Goal: Information Seeking & Learning: Learn about a topic

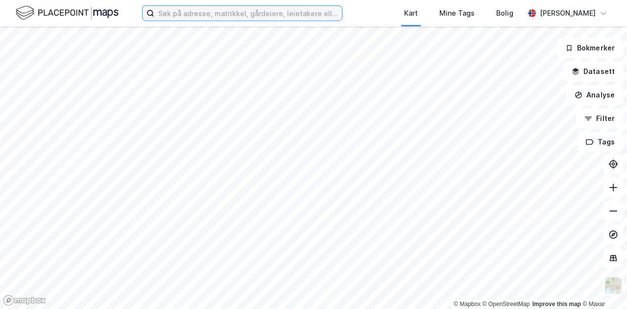
click at [188, 17] on input at bounding box center [248, 13] width 188 height 15
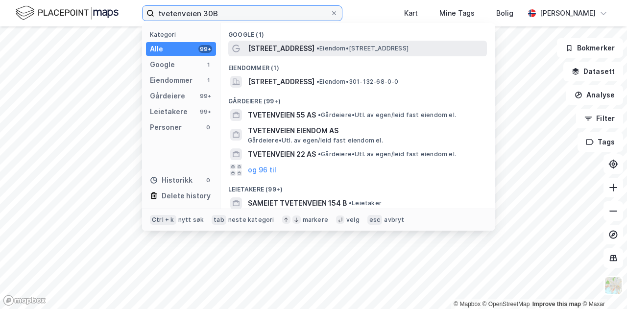
type input "tvetenveien 30B"
click at [286, 48] on span "[STREET_ADDRESS]" at bounding box center [281, 49] width 67 height 12
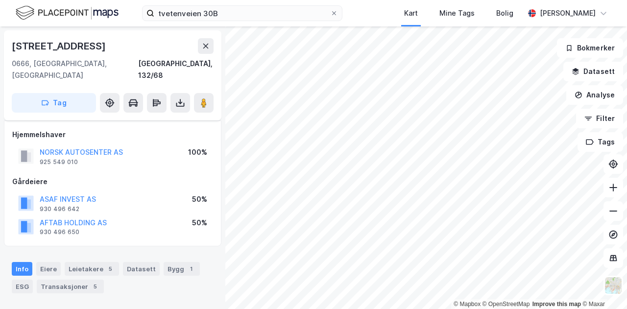
scroll to position [84, 0]
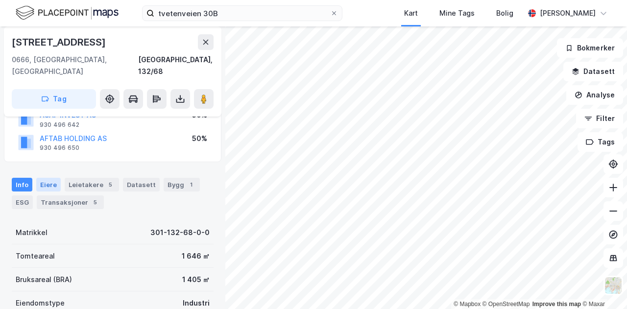
click at [47, 178] on div "Eiere" at bounding box center [48, 185] width 24 height 14
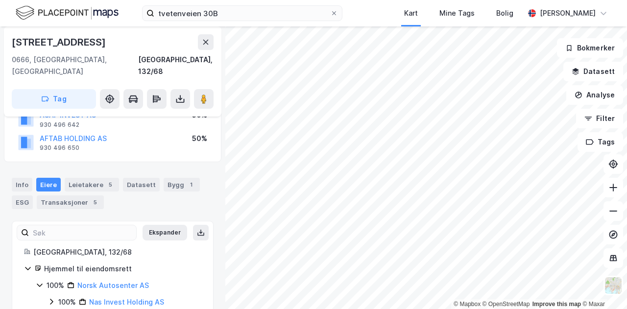
scroll to position [95, 0]
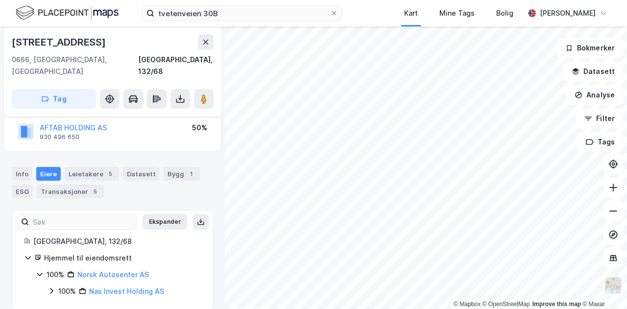
click at [38, 270] on icon at bounding box center [40, 274] width 8 height 8
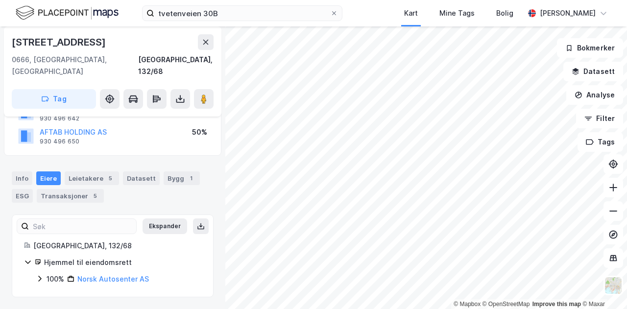
scroll to position [78, 0]
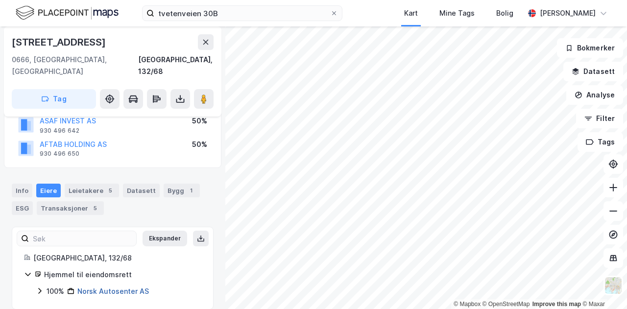
click at [97, 287] on link "Norsk Autosenter AS" at bounding box center [113, 291] width 72 height 8
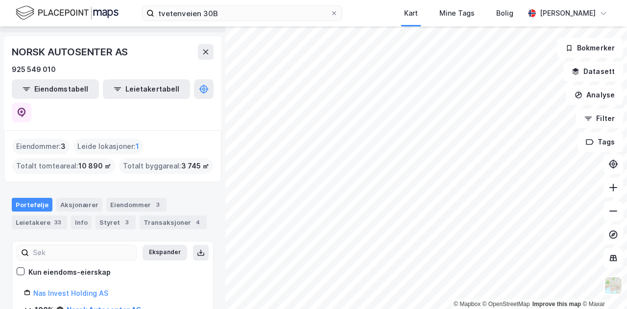
scroll to position [25, 0]
click at [104, 216] on div "Styret 3" at bounding box center [116, 223] width 40 height 14
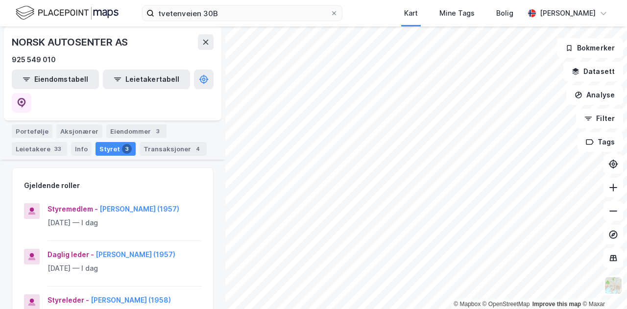
scroll to position [96, 0]
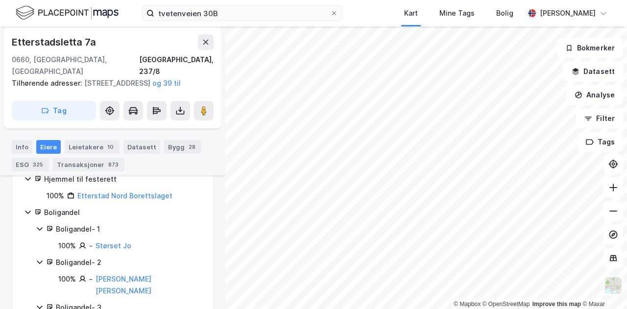
scroll to position [245, 0]
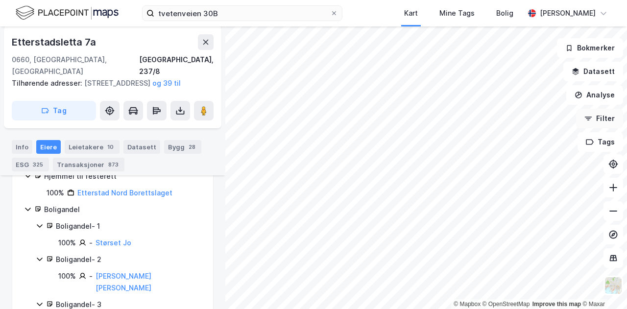
click at [602, 116] on button "Filter" at bounding box center [599, 119] width 47 height 20
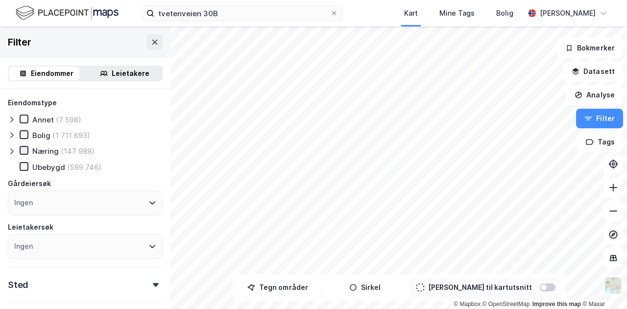
click at [24, 149] on icon at bounding box center [24, 150] width 7 height 7
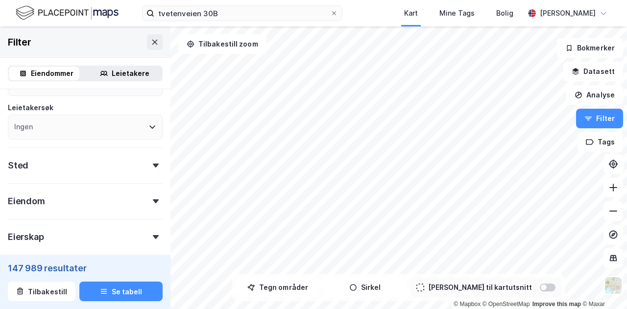
scroll to position [119, 0]
click at [96, 166] on div "Sted" at bounding box center [85, 162] width 155 height 28
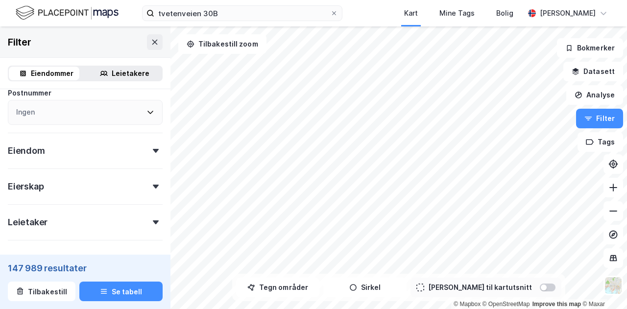
scroll to position [262, 0]
click at [97, 150] on div "Eiendom" at bounding box center [85, 146] width 155 height 28
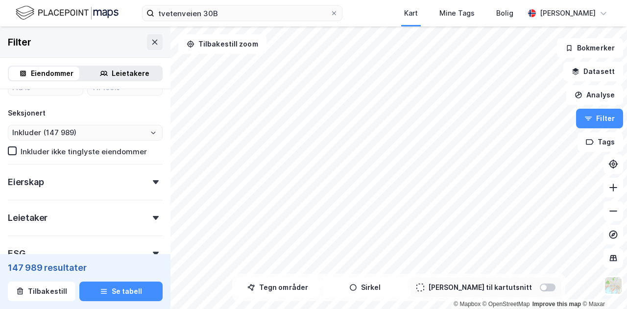
scroll to position [512, 0]
click at [81, 184] on div "Eierskap" at bounding box center [85, 179] width 155 height 28
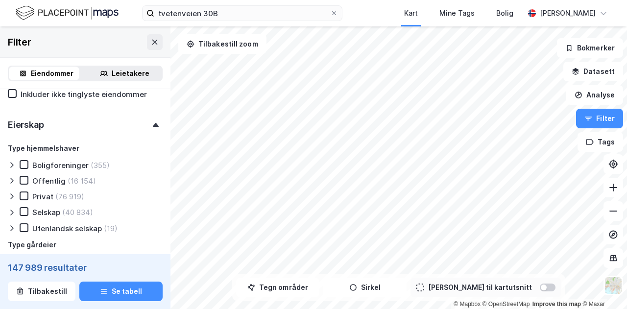
scroll to position [571, 0]
click at [24, 194] on icon at bounding box center [24, 195] width 7 height 7
type input "Inkluder (76 919)"
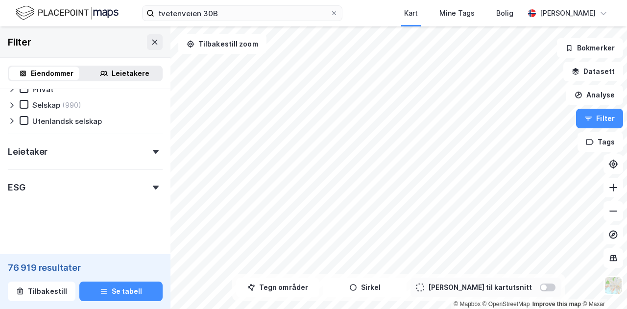
scroll to position [773, 0]
click at [103, 189] on div "ESG" at bounding box center [85, 184] width 155 height 28
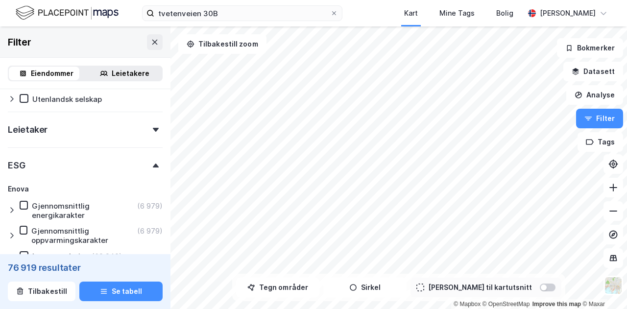
scroll to position [795, 0]
click at [107, 131] on div "Leietaker" at bounding box center [85, 126] width 155 height 28
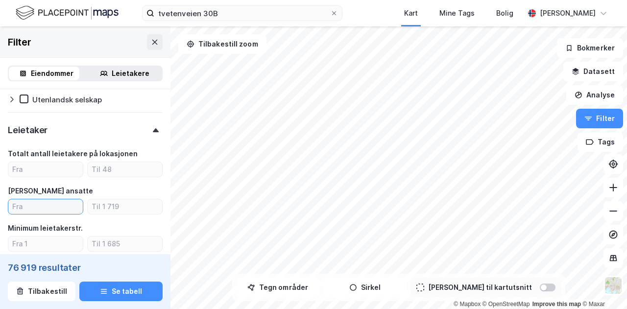
click at [39, 208] on input "number" at bounding box center [45, 206] width 74 height 15
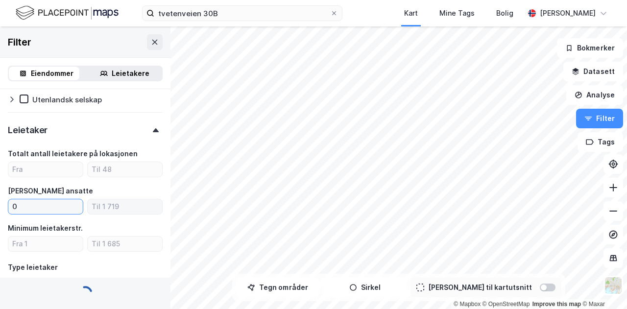
type input "0"
click at [100, 213] on input "number" at bounding box center [125, 206] width 74 height 15
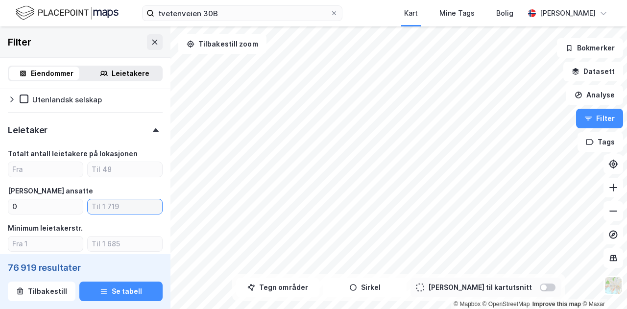
type input "5"
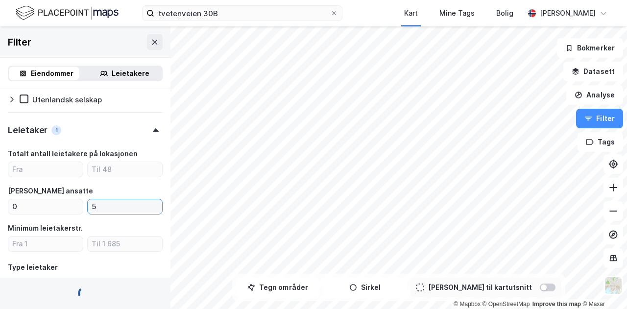
type input "Inkluder (71 851)"
type input "--- (71 851)"
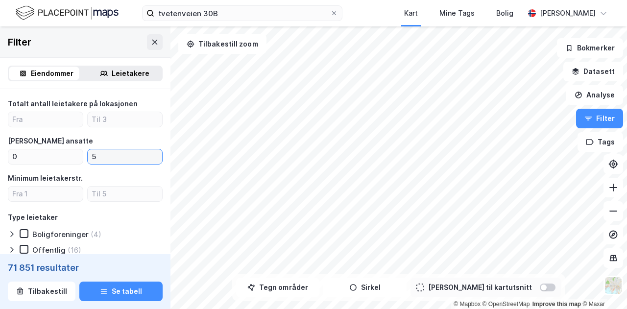
scroll to position [845, 0]
type input "4"
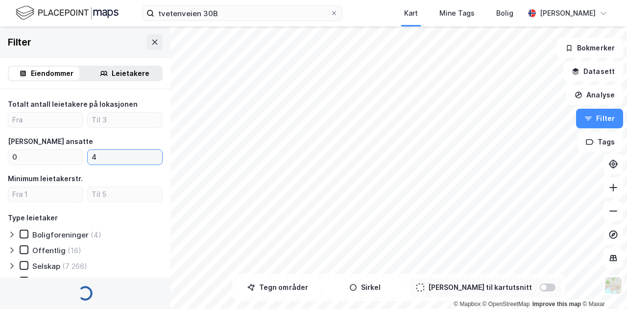
type input "Inkluder (76 919)"
type input "--- (76 919)"
type input "Inkluder (71 153)"
type input "--- (71 153)"
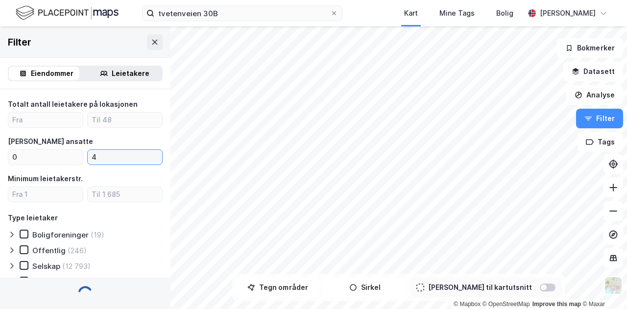
type input "--- (71 153)"
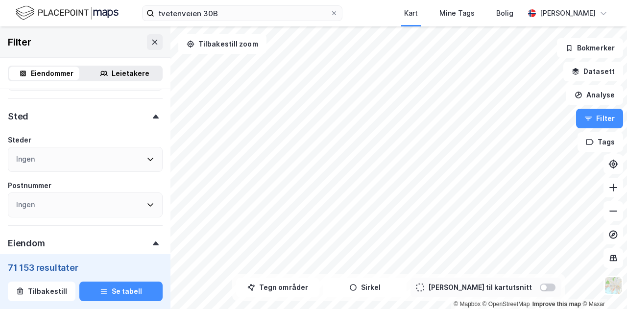
scroll to position [170, 0]
type input "4"
click at [82, 207] on div "Ingen" at bounding box center [85, 204] width 155 height 25
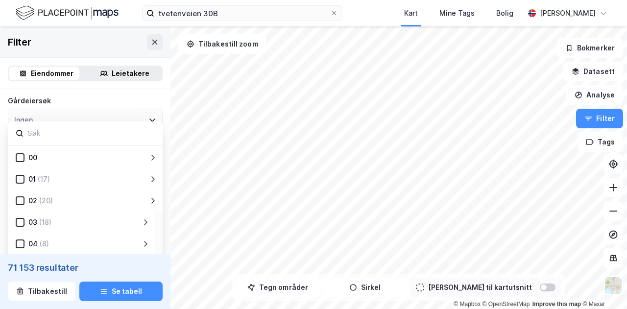
scroll to position [83, 0]
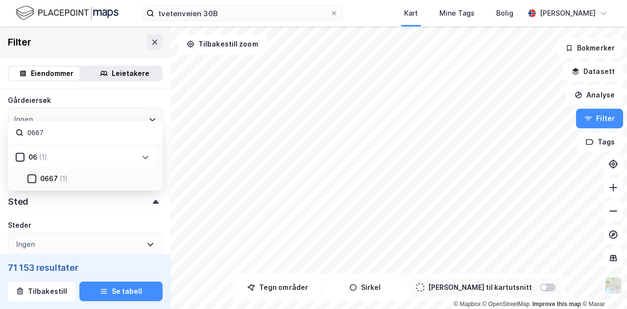
type input "0667"
click at [61, 180] on div "(1)" at bounding box center [64, 179] width 8 height 12
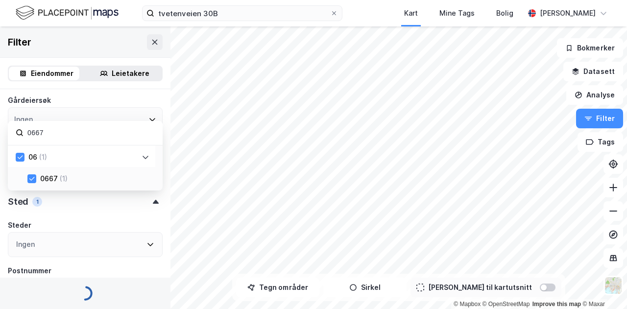
type input "Inkluder (1)"
type input "--- (1)"
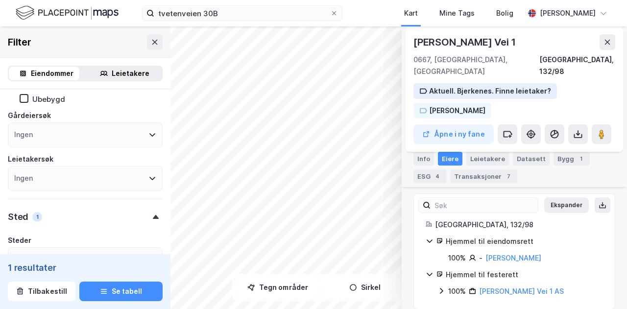
scroll to position [234, 0]
click at [495, 161] on div "Leietakere" at bounding box center [487, 159] width 43 height 14
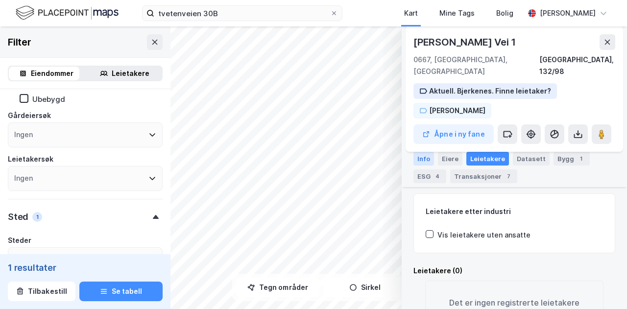
click at [420, 156] on div "Info" at bounding box center [423, 159] width 21 height 14
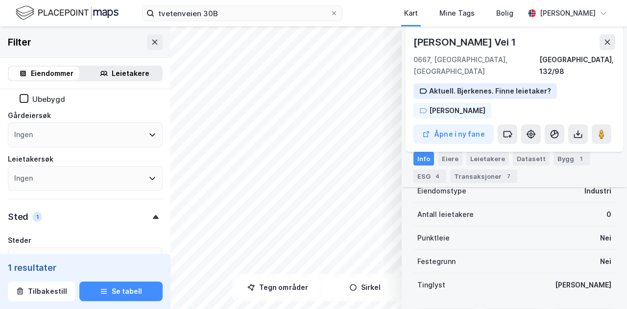
scroll to position [318, 0]
click at [449, 155] on div "Eiere" at bounding box center [450, 159] width 24 height 14
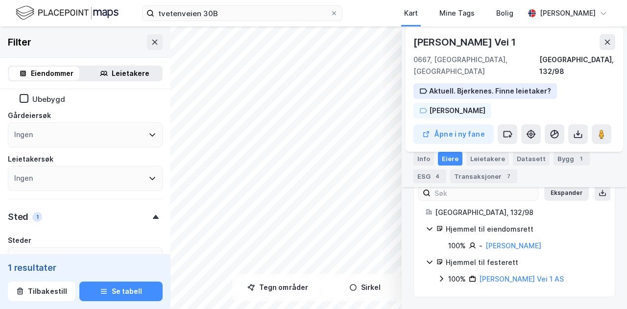
scroll to position [234, 0]
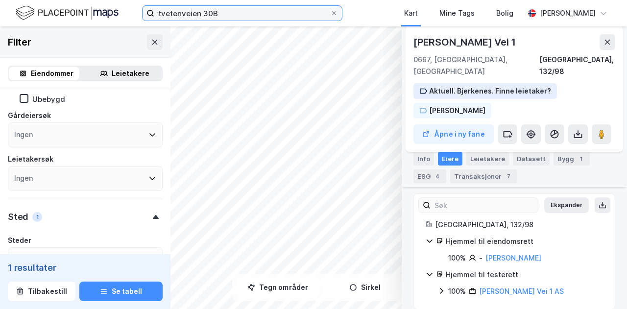
click at [226, 14] on input "tvetenveien 30B" at bounding box center [242, 13] width 176 height 15
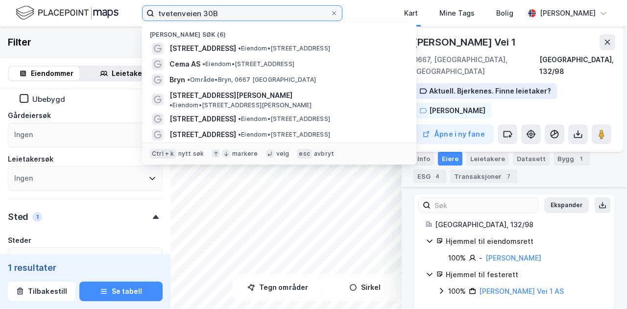
click at [226, 14] on input "tvetenveien 30B" at bounding box center [242, 13] width 176 height 15
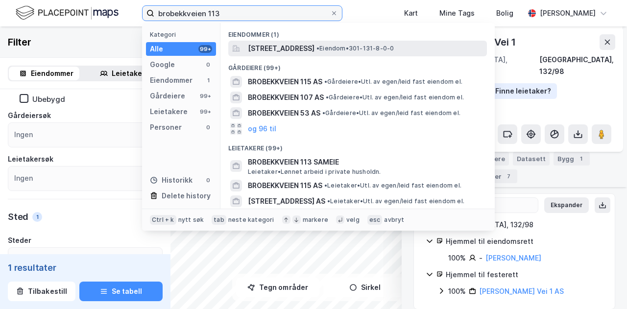
type input "brobekkveien 113"
click at [295, 48] on span "[STREET_ADDRESS]" at bounding box center [281, 49] width 67 height 12
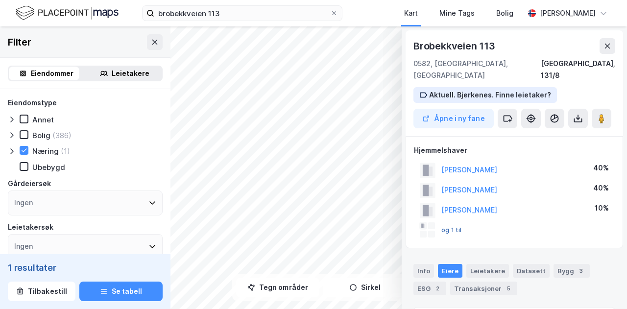
click at [0, 0] on button "og 1 til" at bounding box center [0, 0] width 0 height 0
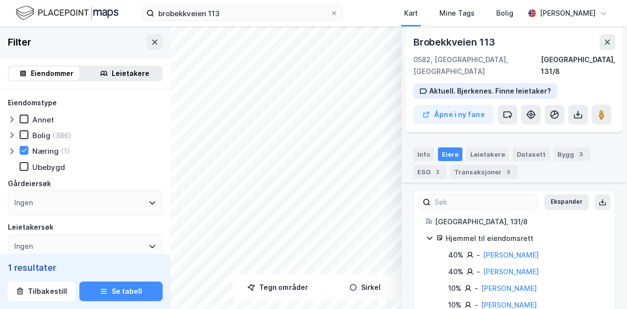
scroll to position [130, 0]
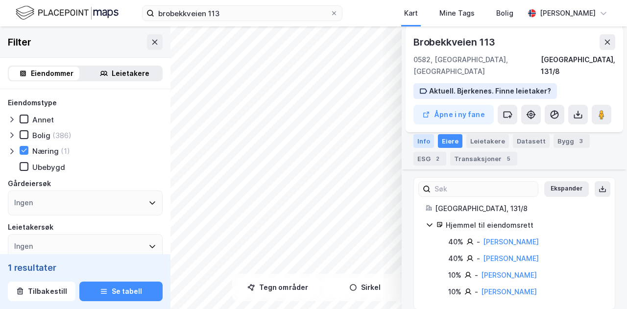
click at [418, 141] on div "Info" at bounding box center [423, 141] width 21 height 14
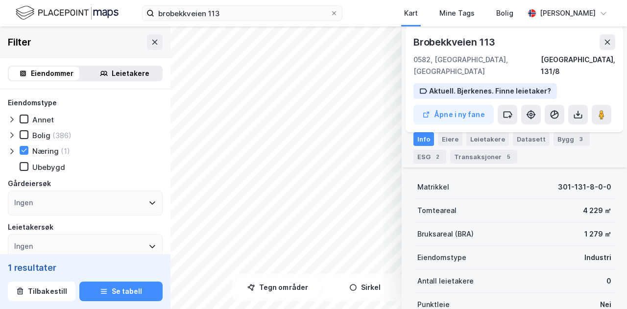
scroll to position [131, 0]
click at [161, 115] on div "© Mapbox © OpenStreetMap Improve this map © Maxar [STREET_ADDRESS]. Bjerkenes. …" at bounding box center [313, 167] width 627 height 283
click at [468, 14] on div "Mine Tags" at bounding box center [456, 13] width 35 height 12
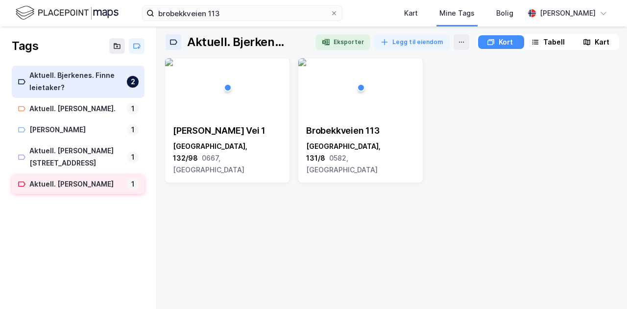
click at [69, 178] on div "Aktuell. [PERSON_NAME]" at bounding box center [76, 184] width 94 height 12
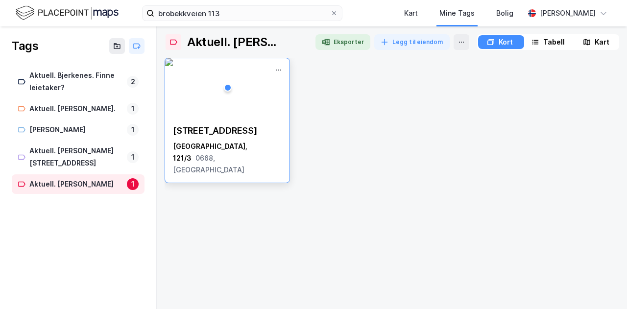
click at [173, 66] on img at bounding box center [169, 62] width 8 height 8
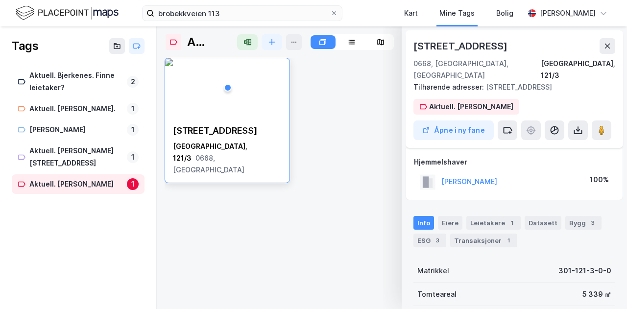
scroll to position [131, 0]
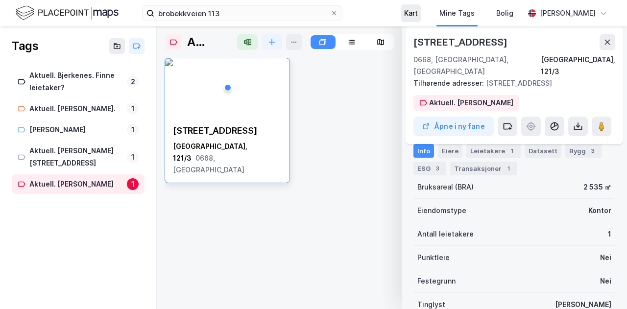
click at [418, 7] on div "Kart" at bounding box center [411, 13] width 14 height 12
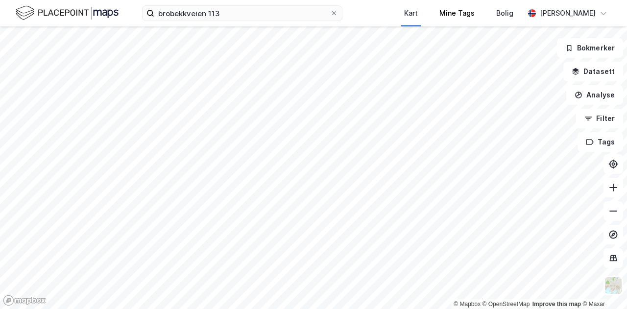
click at [458, 23] on div "Mine Tags" at bounding box center [457, 13] width 57 height 26
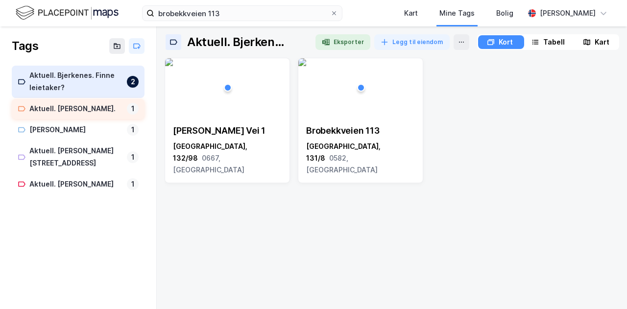
click at [47, 110] on div "Aktuell. [PERSON_NAME]." at bounding box center [76, 109] width 94 height 12
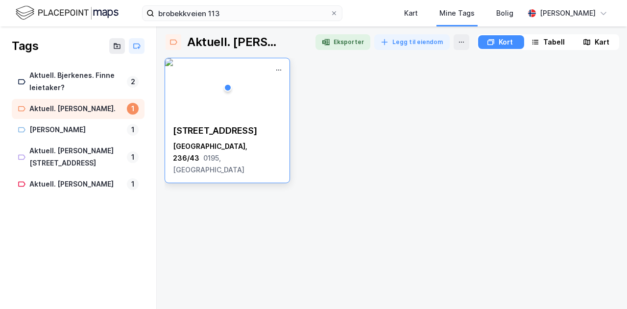
click at [173, 66] on img at bounding box center [169, 62] width 8 height 8
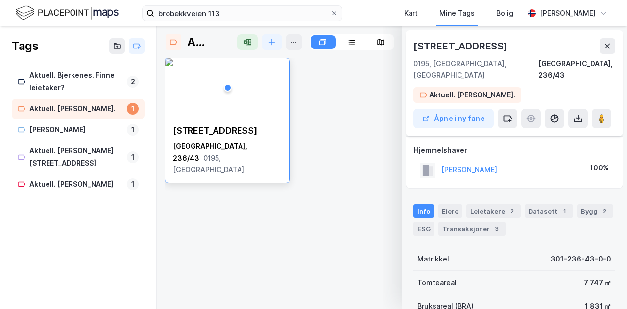
scroll to position [131, 0]
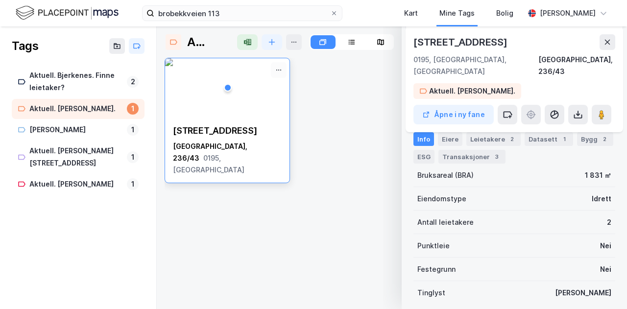
click at [280, 70] on icon at bounding box center [279, 70] width 8 height 8
click at [173, 66] on img at bounding box center [169, 62] width 8 height 8
click at [337, 12] on icon at bounding box center [334, 13] width 6 height 6
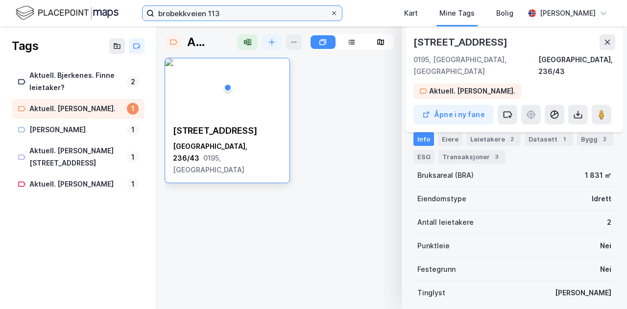
click at [330, 12] on input "brobekkveien 113" at bounding box center [242, 13] width 176 height 15
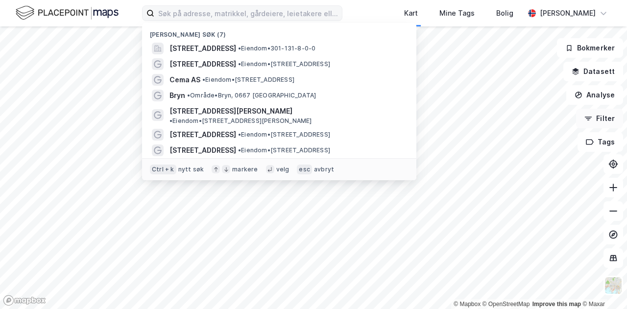
click at [592, 118] on icon "button" at bounding box center [588, 119] width 8 height 8
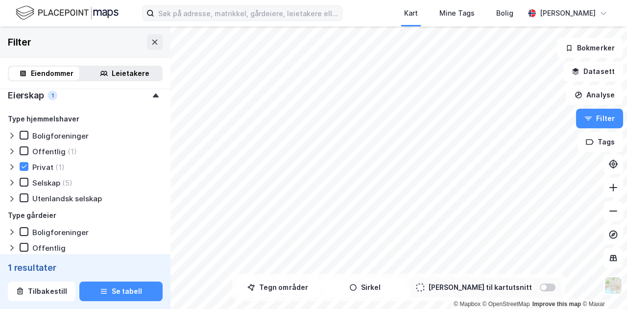
scroll to position [351, 0]
click at [24, 165] on icon at bounding box center [24, 167] width 7 height 7
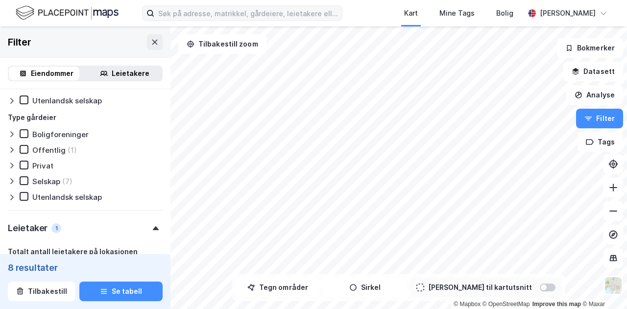
scroll to position [451, 0]
click at [24, 178] on icon at bounding box center [24, 179] width 7 height 7
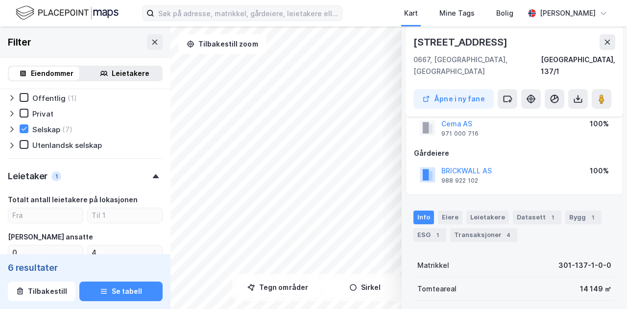
scroll to position [11, 0]
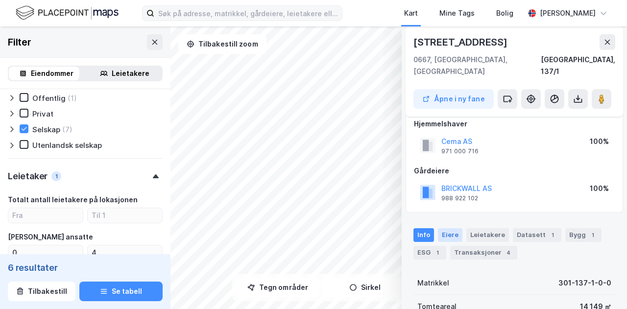
click at [446, 228] on div "Eiere" at bounding box center [450, 235] width 24 height 14
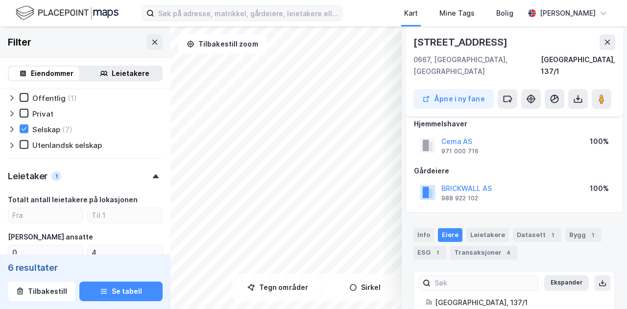
scroll to position [72, 0]
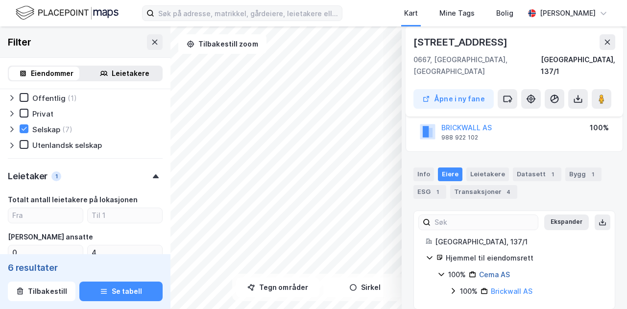
click at [491, 270] on link "Cema AS" at bounding box center [494, 274] width 31 height 8
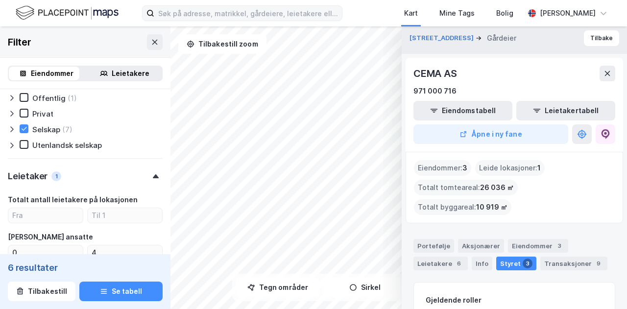
scroll to position [0, 0]
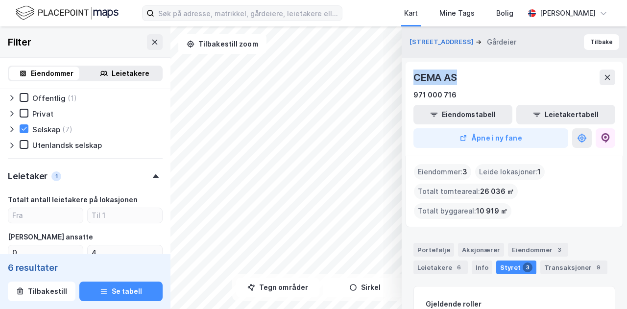
drag, startPoint x: 416, startPoint y: 78, endPoint x: 461, endPoint y: 77, distance: 45.6
click at [461, 77] on div "CEMA AS" at bounding box center [514, 78] width 202 height 16
click at [478, 77] on div "CEMA AS" at bounding box center [514, 78] width 202 height 16
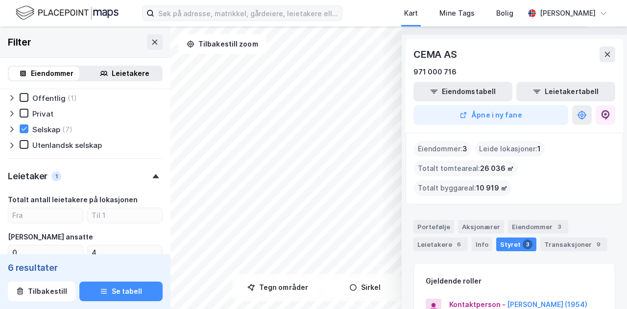
scroll to position [21, 0]
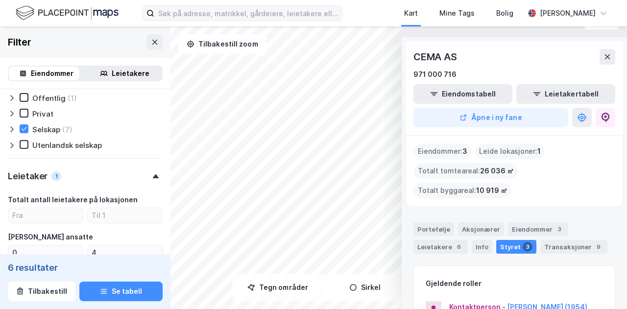
click at [444, 152] on div "Eiendommer : 3" at bounding box center [442, 152] width 57 height 16
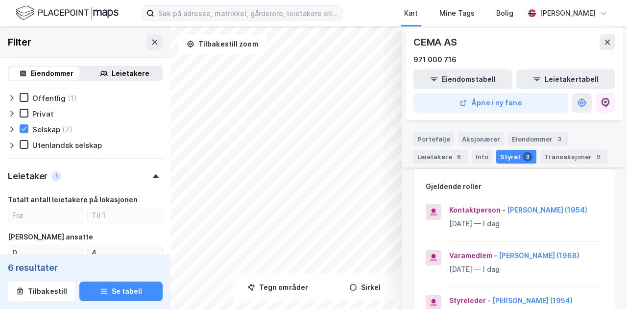
scroll to position [117, 0]
click at [0, 0] on button "[PERSON_NAME] (1954)" at bounding box center [0, 0] width 0 height 0
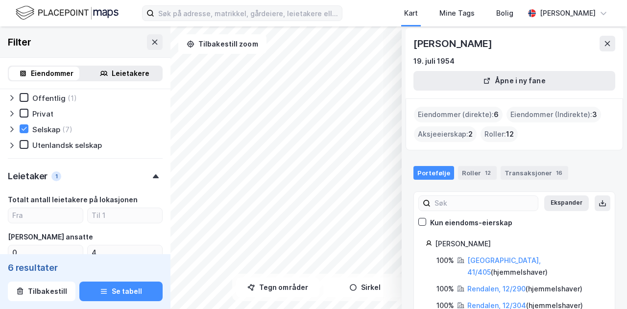
scroll to position [33, 0]
click at [470, 171] on div "Roller 12" at bounding box center [477, 174] width 39 height 14
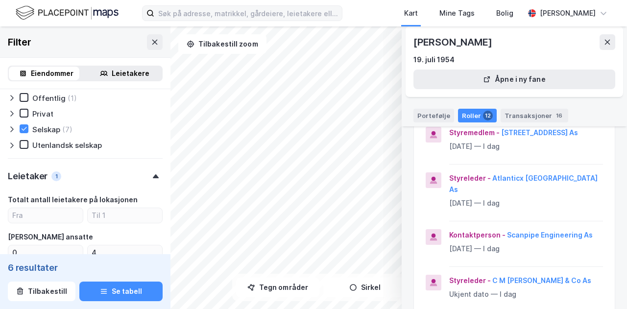
scroll to position [0, 0]
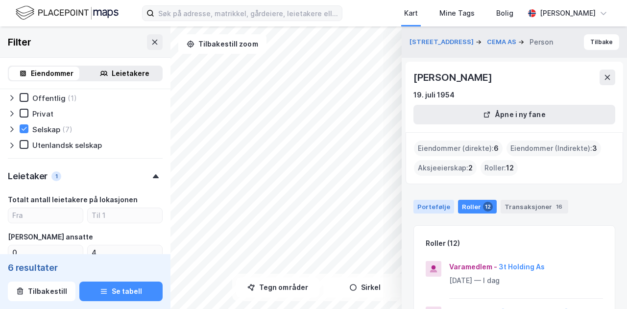
click at [433, 201] on div "Portefølje" at bounding box center [433, 207] width 41 height 14
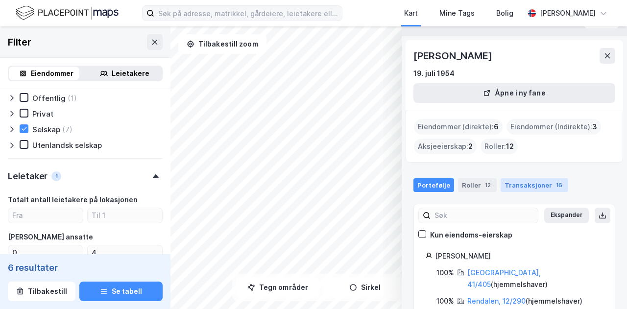
scroll to position [20, 0]
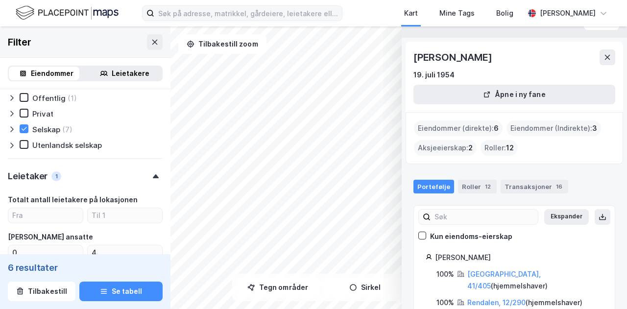
click at [561, 127] on div "Eiendommer (Indirekte) : 3" at bounding box center [554, 129] width 95 height 16
click at [580, 127] on div "Eiendommer (Indirekte) : 3" at bounding box center [554, 129] width 95 height 16
click at [461, 127] on div "Eiendommer (direkte) : 6" at bounding box center [458, 129] width 89 height 16
click at [499, 145] on div "Roller : 12" at bounding box center [499, 148] width 37 height 16
click at [483, 186] on div "12" at bounding box center [488, 187] width 10 height 10
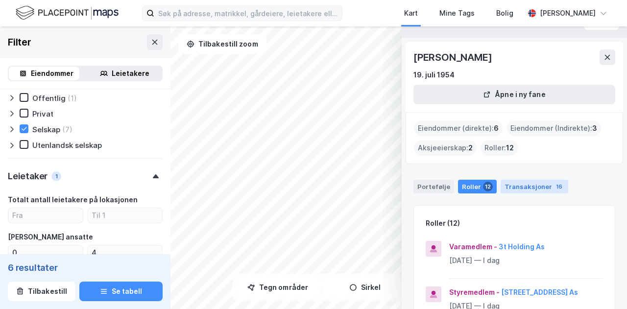
click at [518, 187] on div "Transaksjoner 16" at bounding box center [535, 187] width 68 height 14
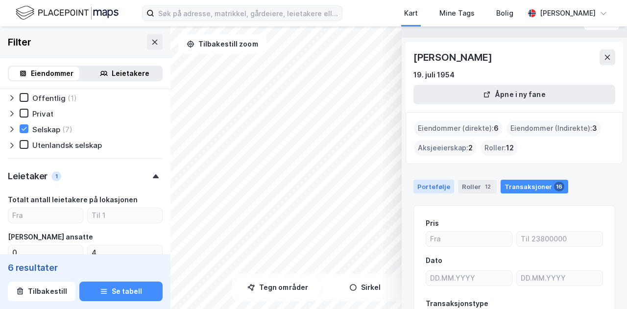
click at [439, 185] on div "Portefølje" at bounding box center [433, 187] width 41 height 14
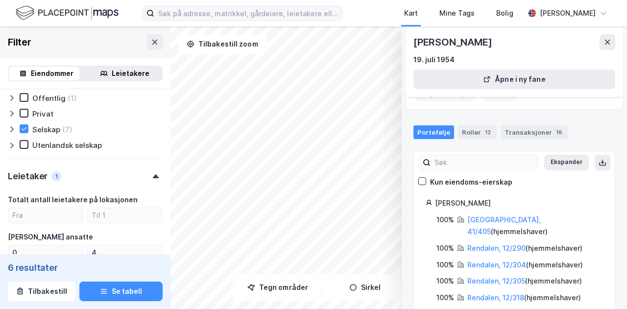
scroll to position [78, 0]
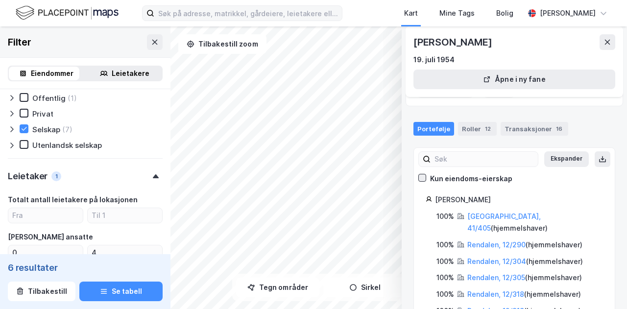
click at [424, 175] on icon at bounding box center [422, 177] width 7 height 7
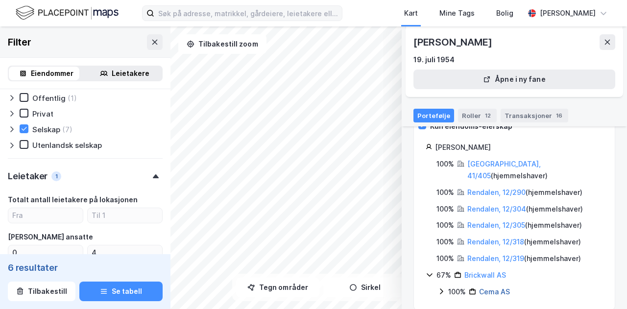
click at [496, 288] on link "Cema AS" at bounding box center [494, 292] width 31 height 8
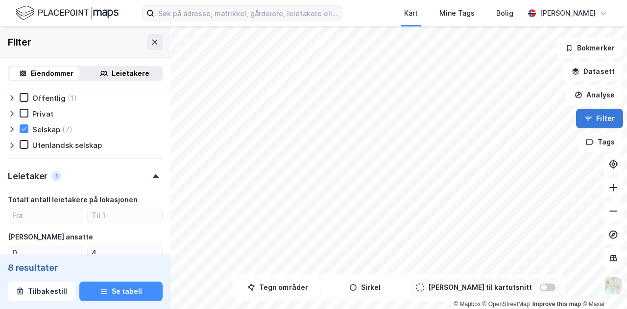
click at [590, 117] on icon "button" at bounding box center [588, 117] width 7 height 1
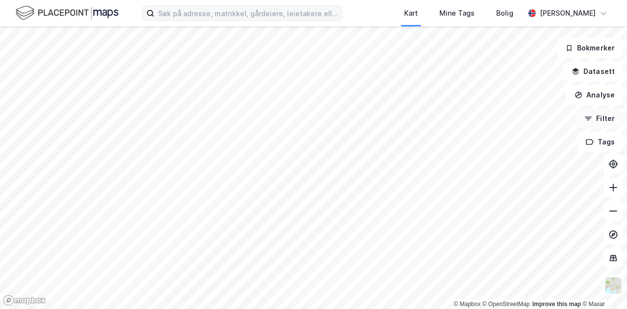
click at [590, 117] on icon "button" at bounding box center [588, 117] width 7 height 1
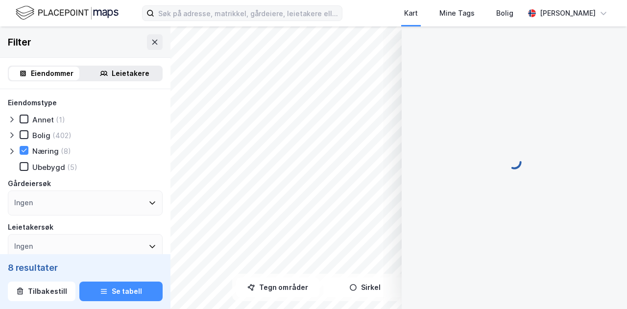
scroll to position [72, 0]
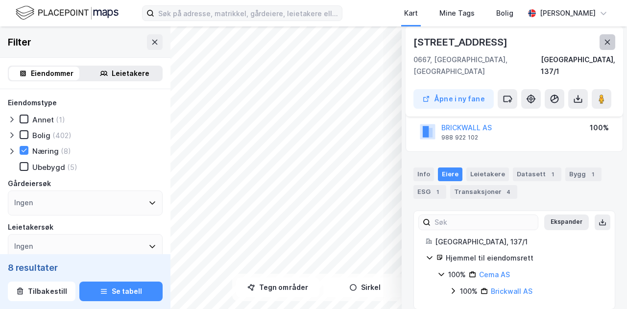
click at [608, 39] on icon at bounding box center [608, 42] width 8 height 8
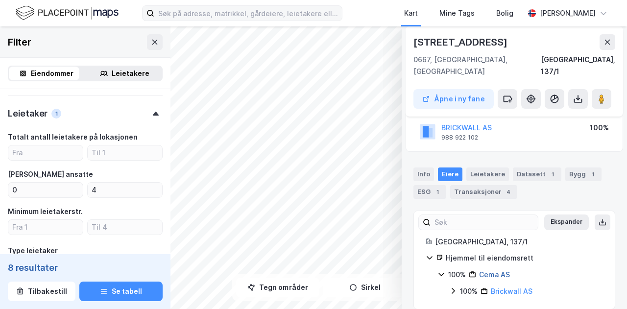
click at [492, 270] on link "Cema AS" at bounding box center [494, 274] width 31 height 8
click at [443, 270] on icon at bounding box center [441, 274] width 8 height 8
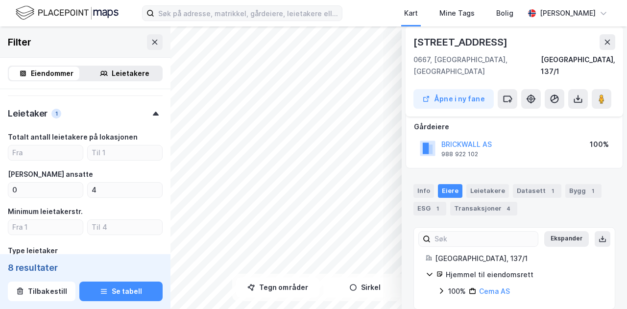
click at [430, 270] on icon at bounding box center [430, 274] width 8 height 8
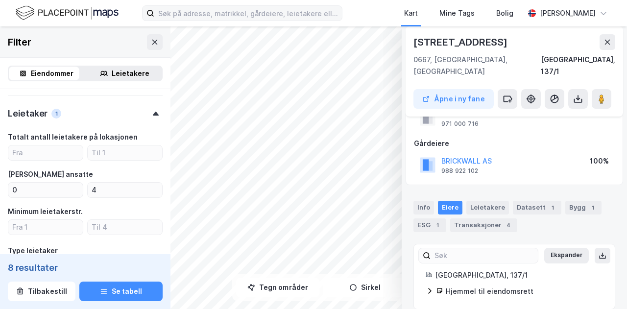
click at [430, 289] on icon at bounding box center [429, 292] width 3 height 6
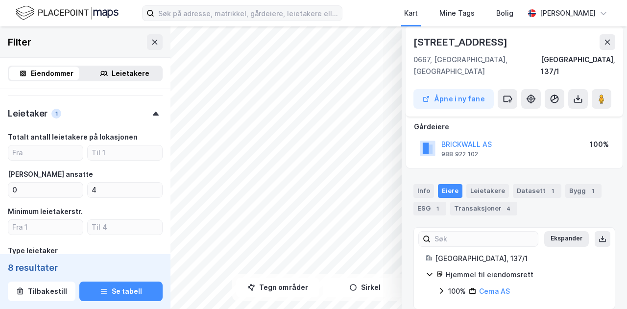
click at [441, 287] on icon at bounding box center [441, 291] width 8 height 8
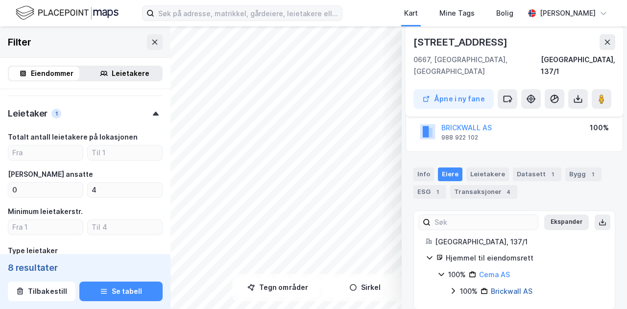
click at [509, 287] on link "Brickwall AS" at bounding box center [512, 291] width 42 height 8
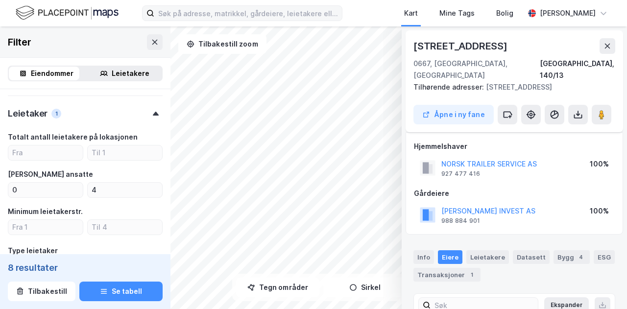
scroll to position [55, 0]
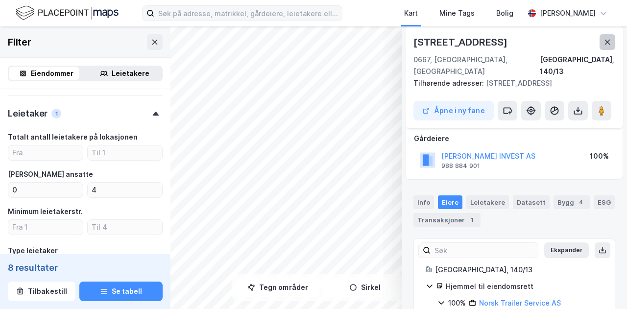
click at [605, 44] on icon at bounding box center [607, 42] width 5 height 5
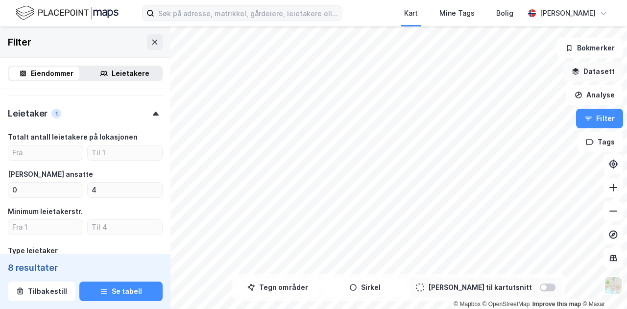
click at [594, 75] on button "Datasett" at bounding box center [593, 72] width 60 height 20
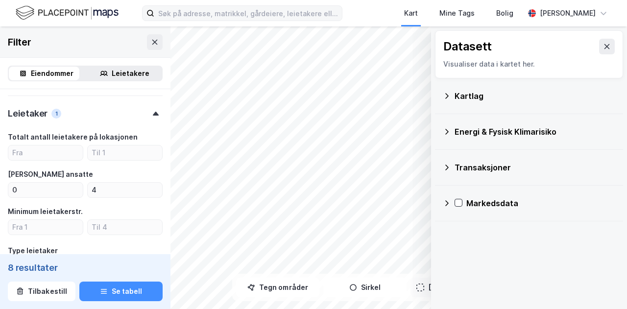
click at [487, 172] on div "Transaksjoner" at bounding box center [535, 168] width 161 height 12
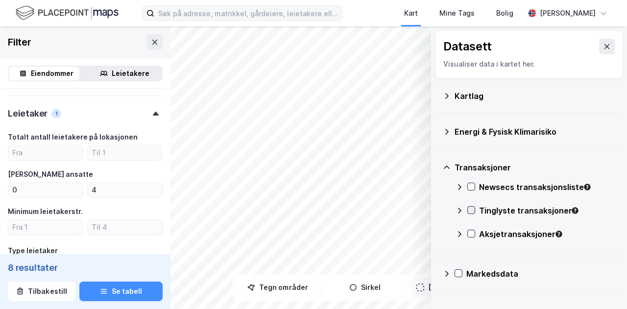
click at [474, 209] on icon at bounding box center [471, 210] width 7 height 7
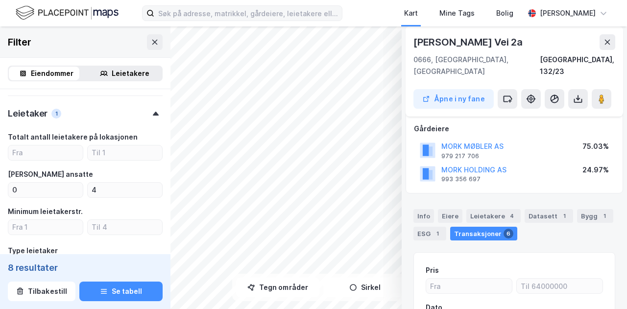
scroll to position [52, 0]
click at [500, 210] on div "Leietakere 4" at bounding box center [493, 217] width 54 height 14
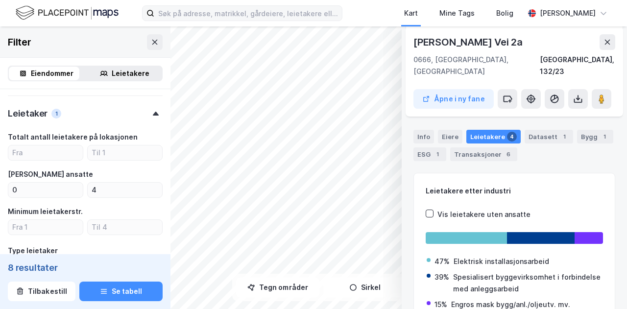
scroll to position [10, 0]
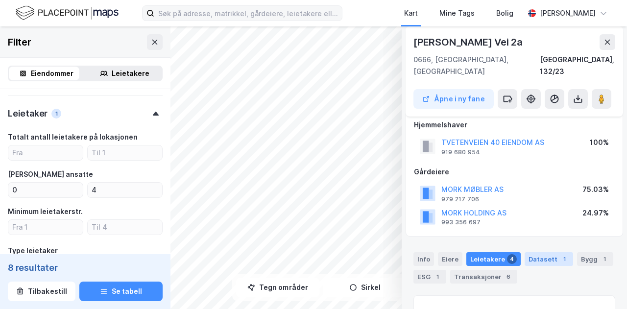
click at [544, 252] on div "Datasett 1" at bounding box center [549, 259] width 48 height 14
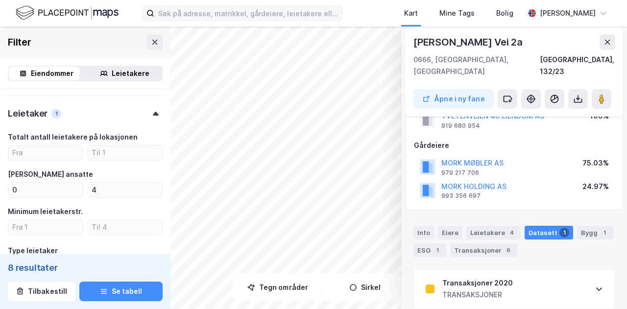
scroll to position [0, 0]
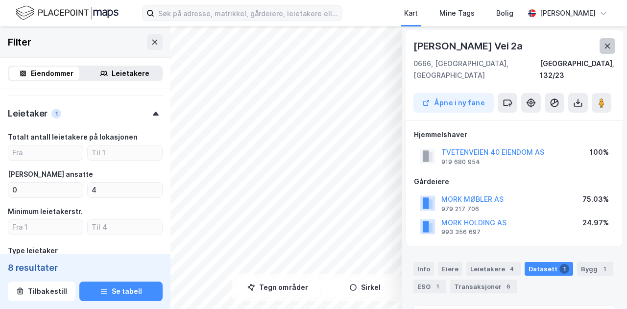
click at [606, 50] on button at bounding box center [608, 46] width 16 height 16
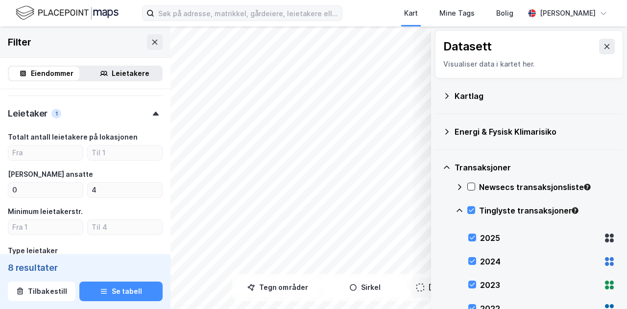
click at [489, 94] on div "Kartlag" at bounding box center [535, 96] width 161 height 12
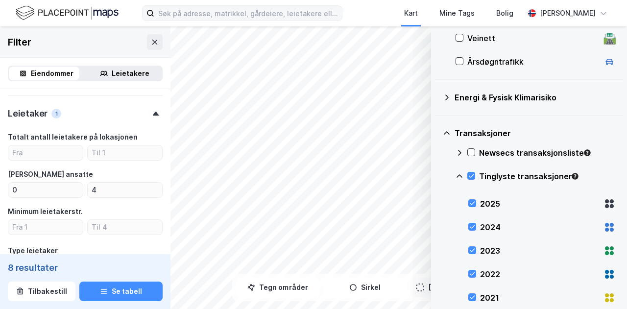
scroll to position [316, 0]
click at [473, 98] on div "Energi & Fysisk Klimarisiko" at bounding box center [535, 98] width 161 height 12
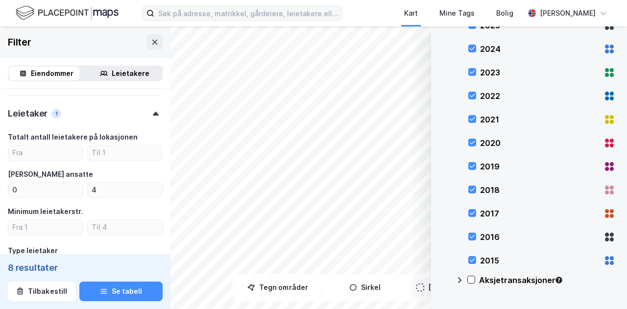
scroll to position [667, 0]
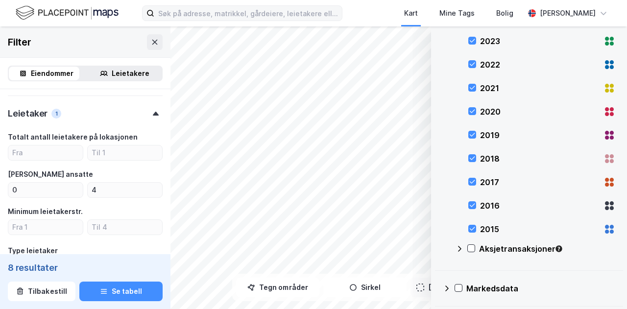
click at [465, 284] on div "Markedsdata" at bounding box center [529, 289] width 172 height 24
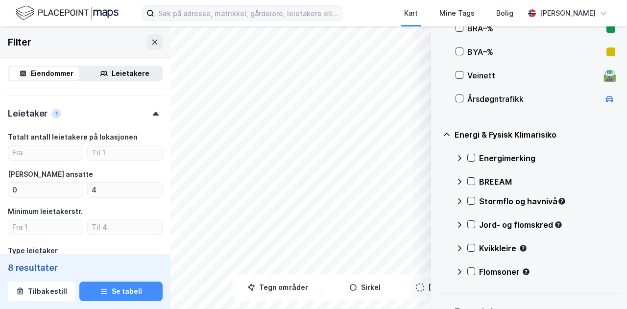
scroll to position [0, 0]
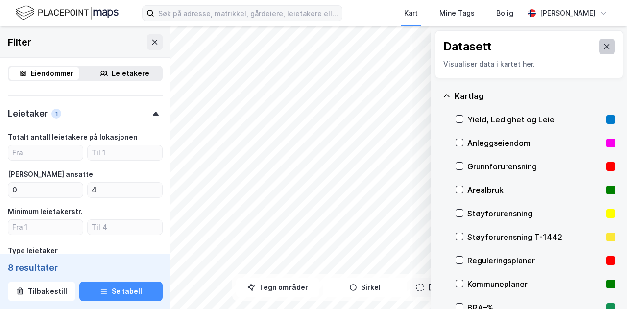
click at [603, 45] on icon at bounding box center [607, 47] width 8 height 8
